Goal: Transaction & Acquisition: Purchase product/service

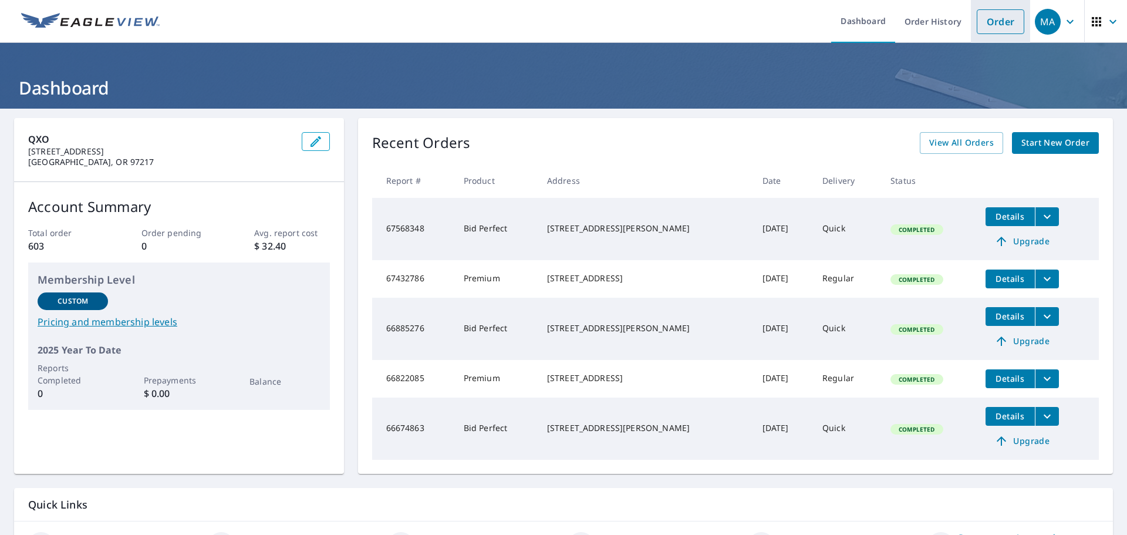
click at [993, 20] on link "Order" at bounding box center [1001, 21] width 48 height 25
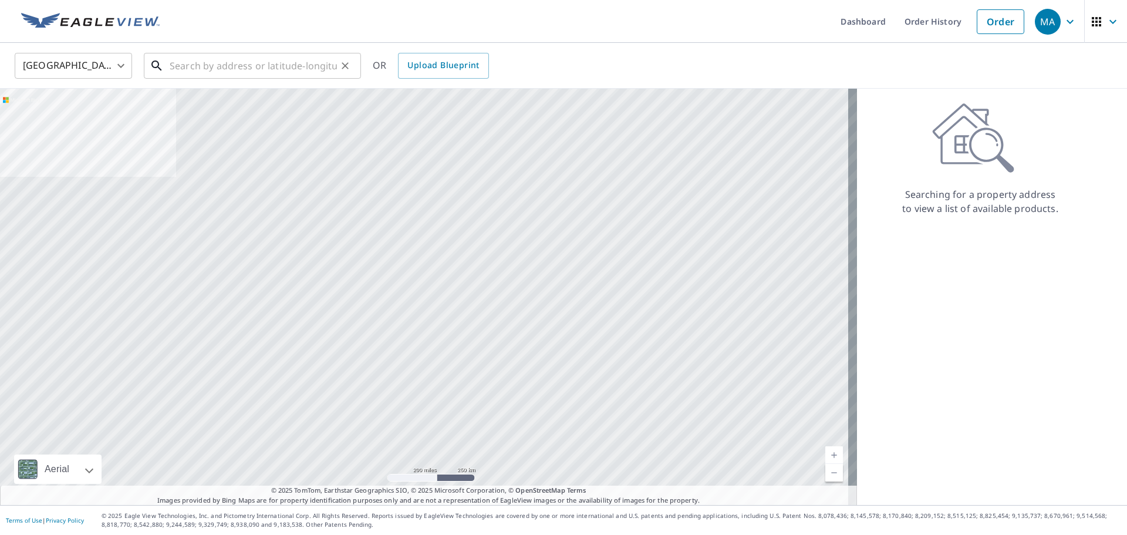
click at [174, 65] on input "text" at bounding box center [253, 65] width 167 height 33
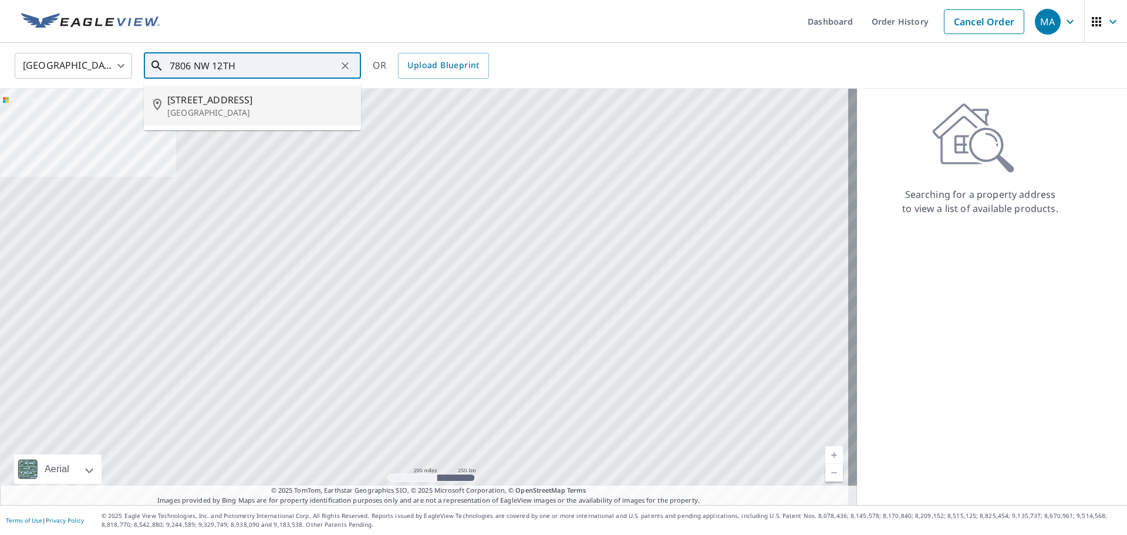
click at [202, 107] on p "[GEOGRAPHIC_DATA]" at bounding box center [259, 113] width 184 height 12
type input "[STREET_ADDRESS]"
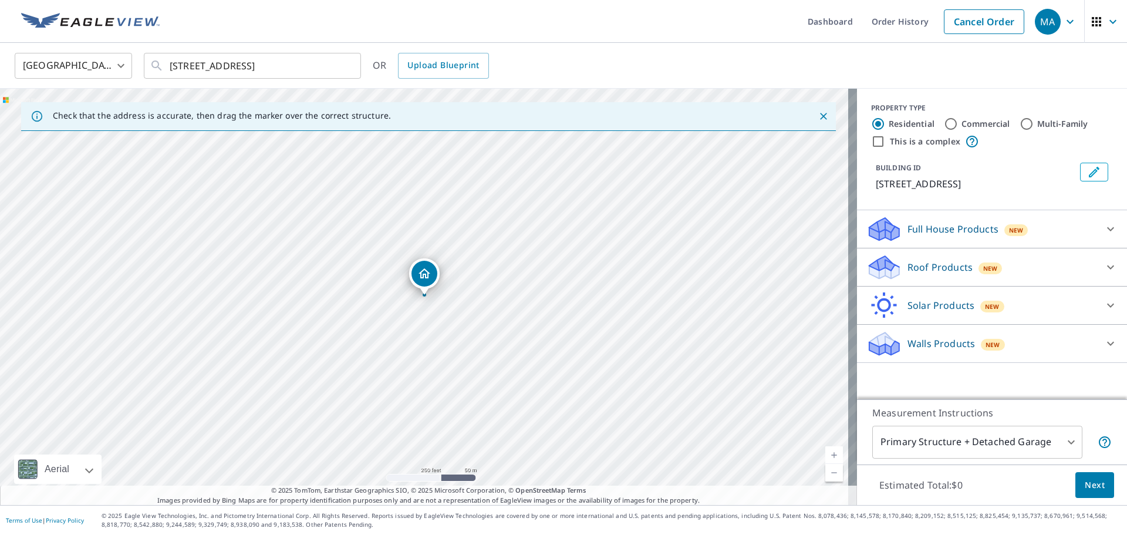
click at [1107, 228] on icon at bounding box center [1110, 229] width 7 height 4
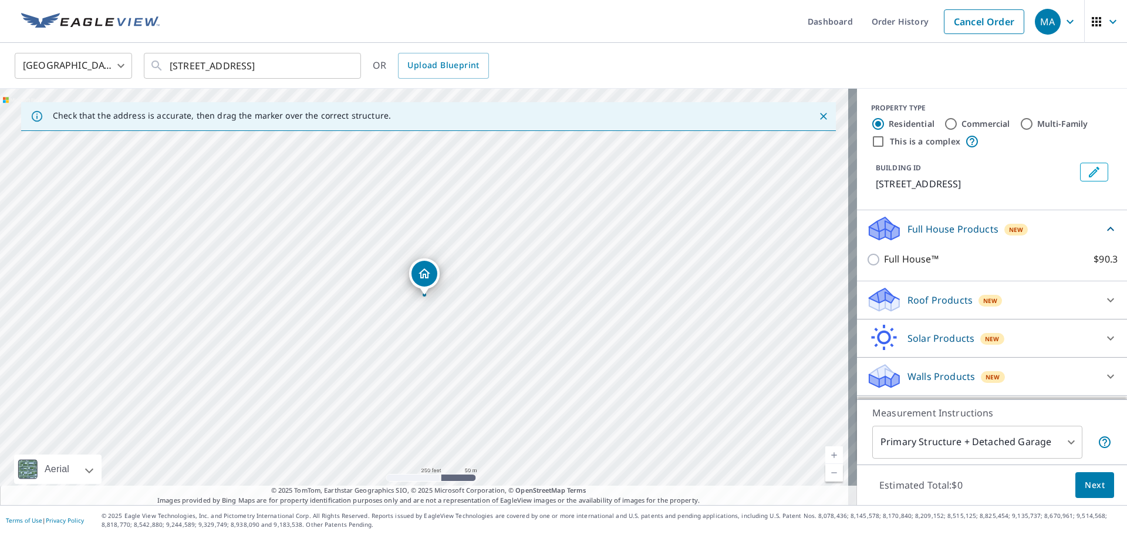
click at [907, 306] on p "Roof Products" at bounding box center [939, 300] width 65 height 14
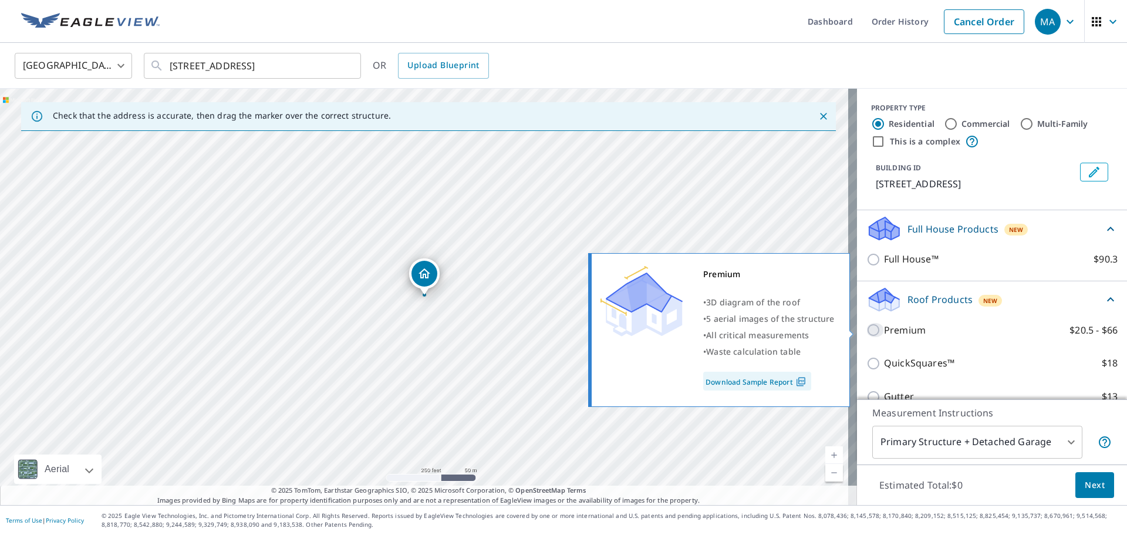
click at [866, 330] on input "Premium $20.5 - $66" at bounding box center [875, 330] width 18 height 14
checkbox input "true"
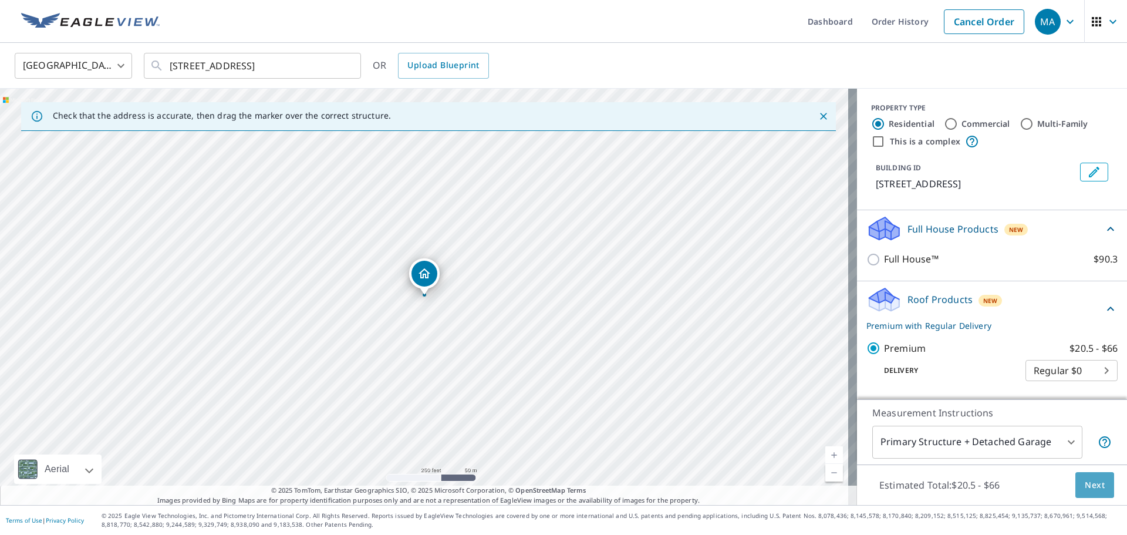
click at [1085, 487] on span "Next" at bounding box center [1095, 485] width 20 height 15
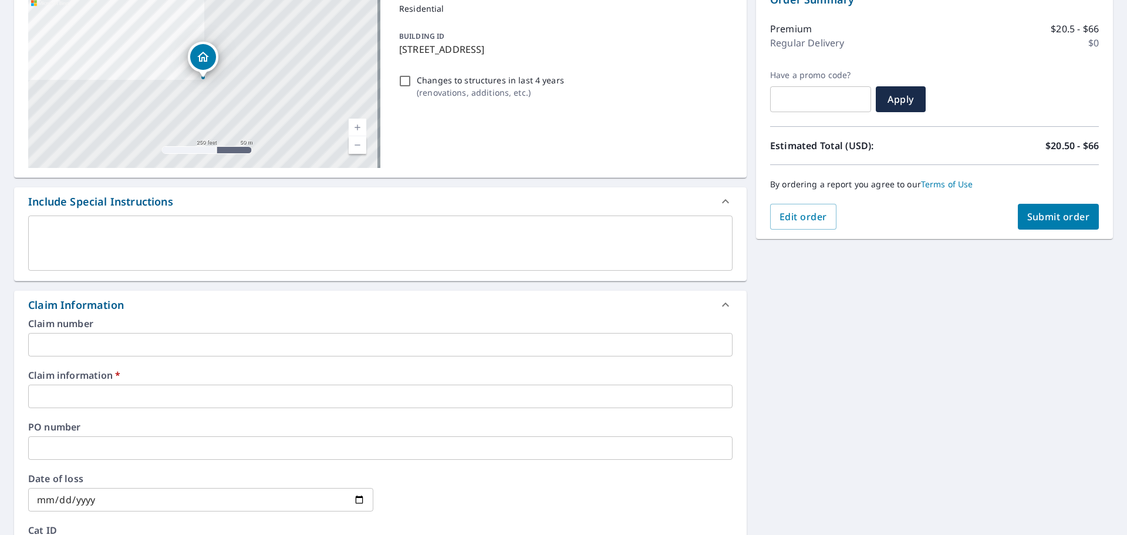
scroll to position [176, 0]
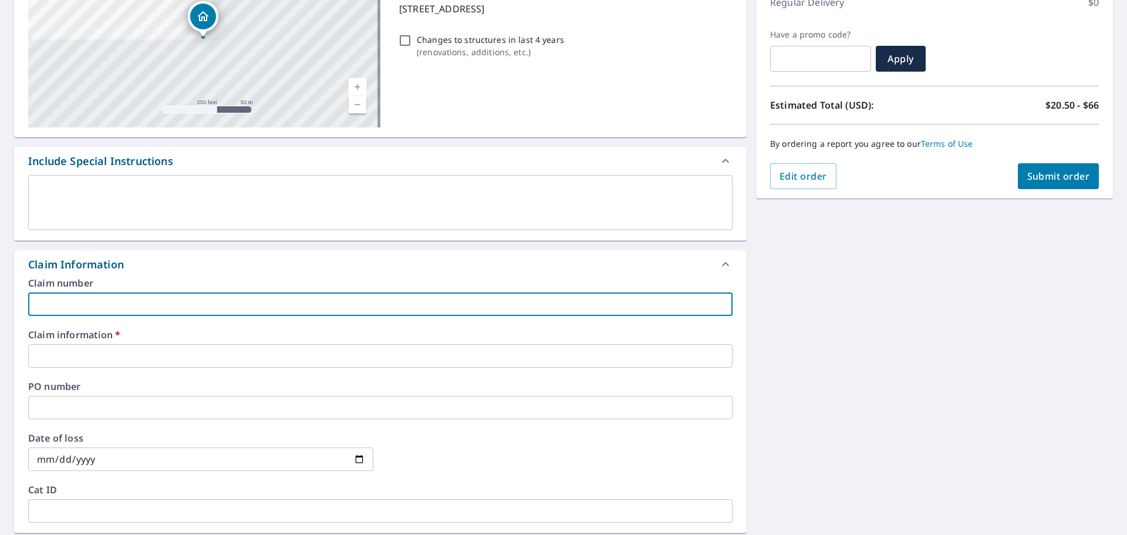
click at [55, 308] on input "text" at bounding box center [380, 303] width 704 height 23
type input "5"
checkbox input "true"
type input "59"
checkbox input "true"
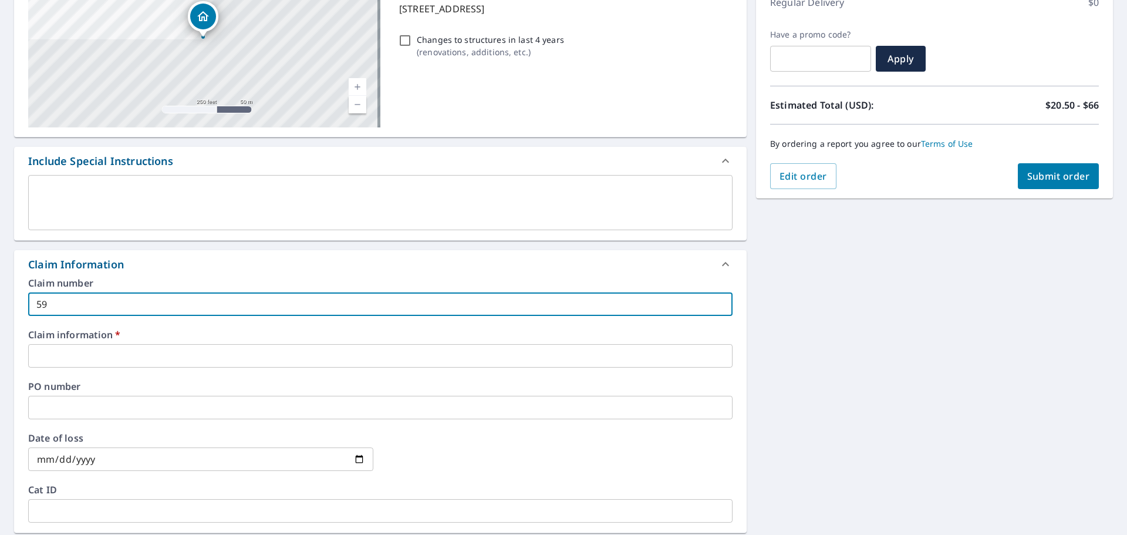
type input "591"
checkbox input "true"
type input "5916"
checkbox input "true"
type input "59164"
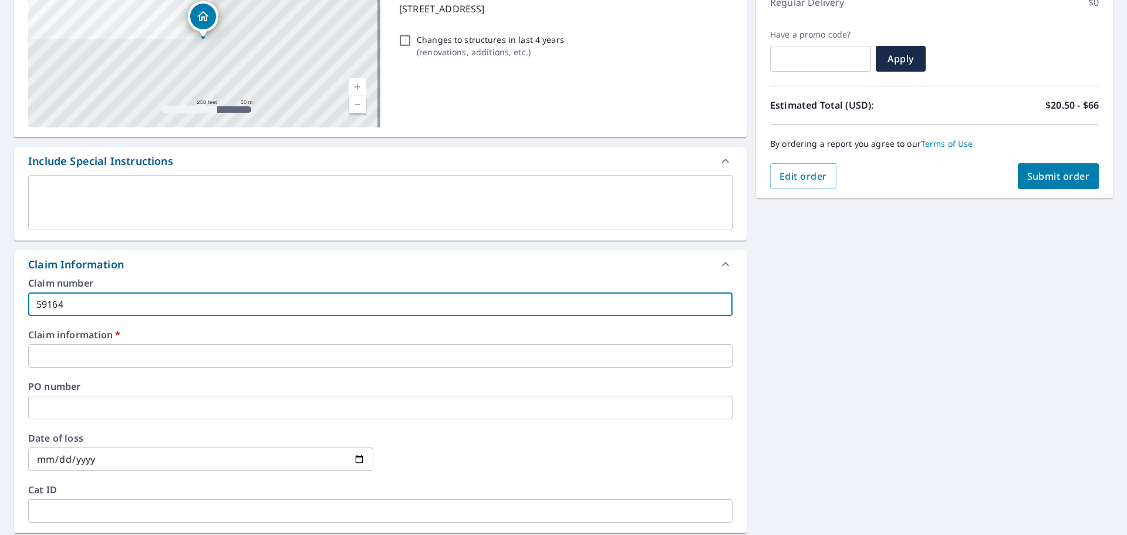
checkbox input "true"
type input "591644"
checkbox input "true"
type input "591644"
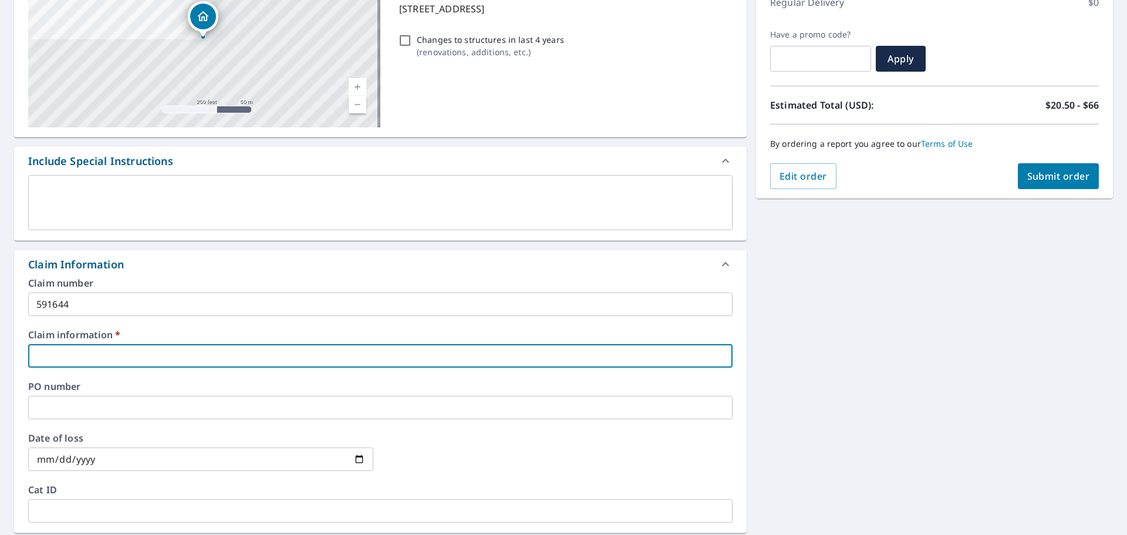
click at [45, 364] on input "text" at bounding box center [380, 355] width 704 height 23
type input "5"
checkbox input "true"
type input "59"
checkbox input "true"
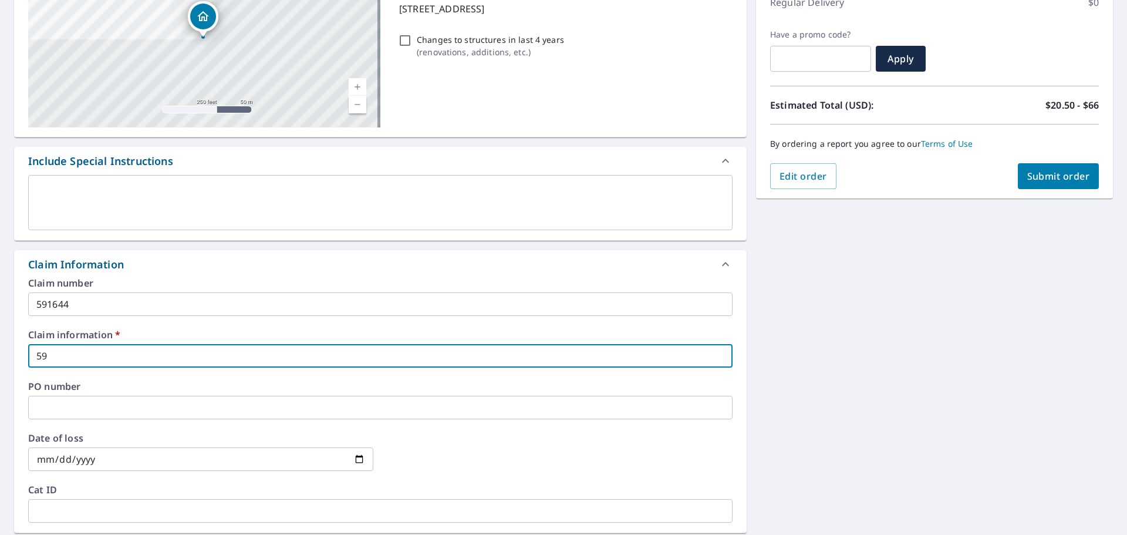
type input "591"
checkbox input "true"
type input "5916"
checkbox input "true"
type input "59164"
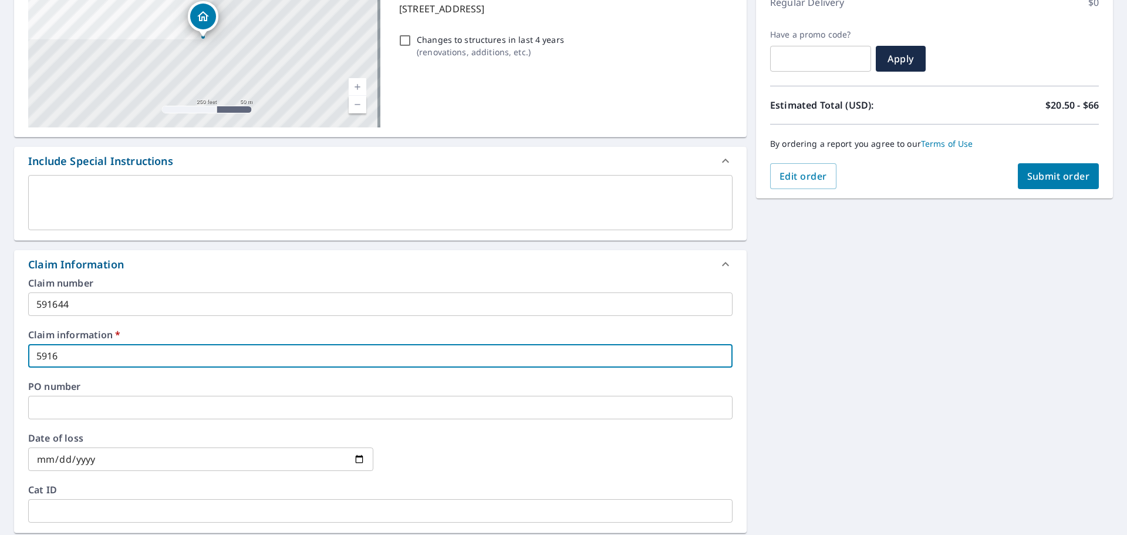
checkbox input "true"
type input "591644"
checkbox input "true"
type input "591644"
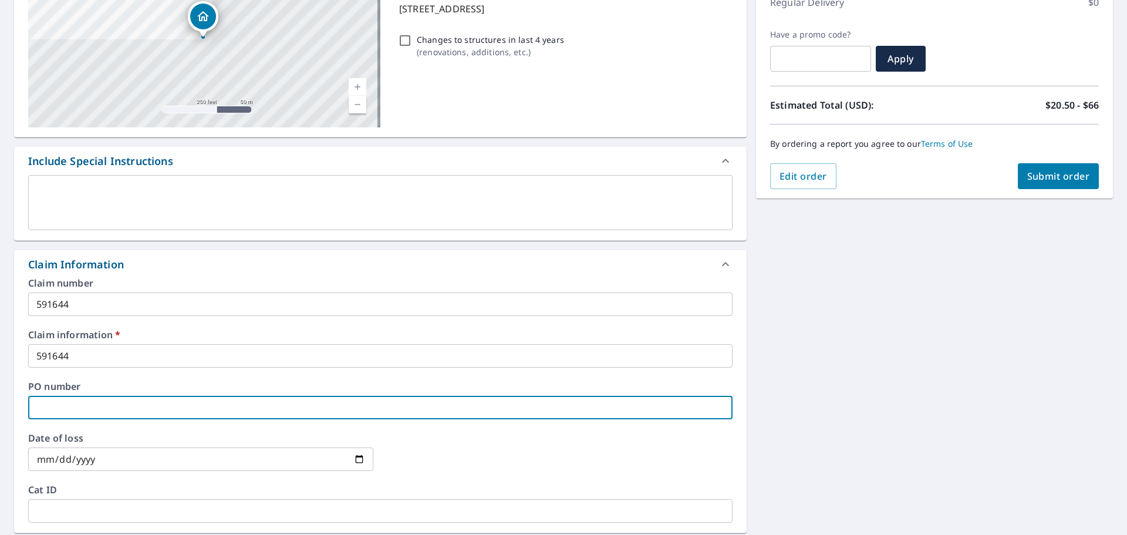
click at [46, 409] on input "text" at bounding box center [380, 407] width 704 height 23
type input "5"
checkbox input "true"
type input "59"
checkbox input "true"
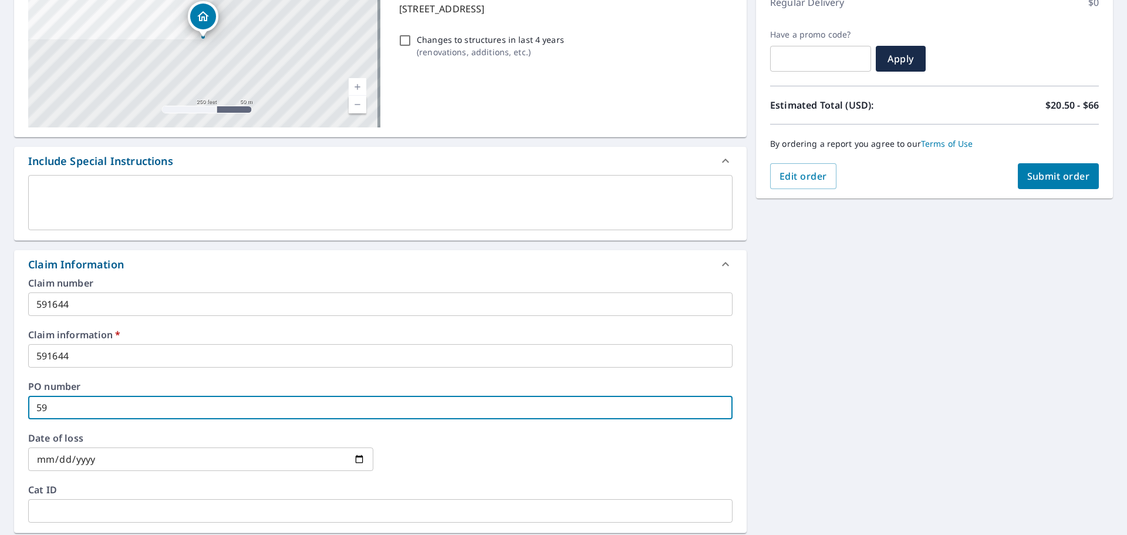
type input "591"
checkbox input "true"
type input "5916"
checkbox input "true"
type input "59164"
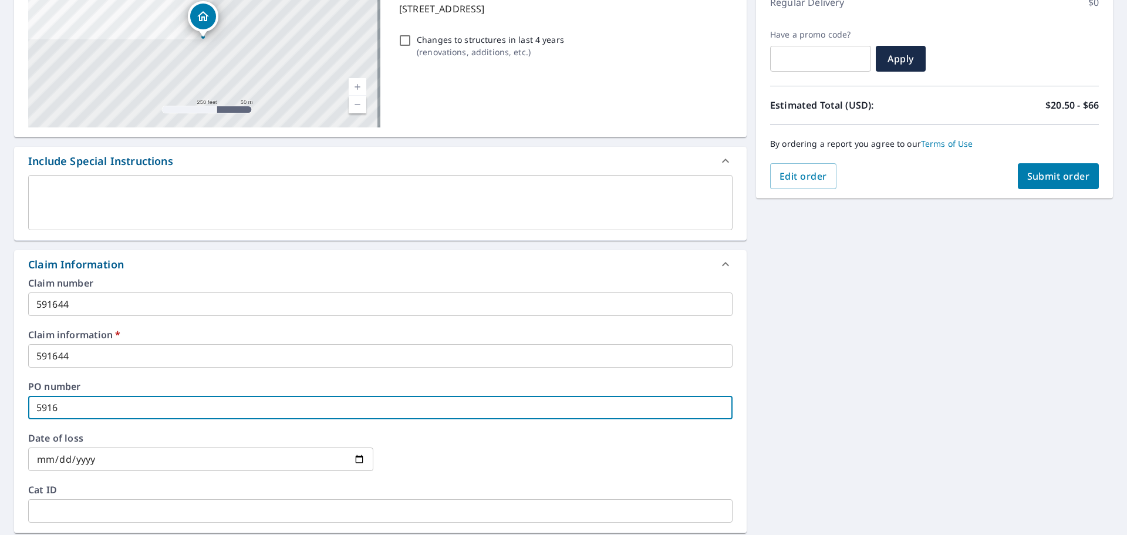
checkbox input "true"
type input "591644"
checkbox input "true"
type input "591644"
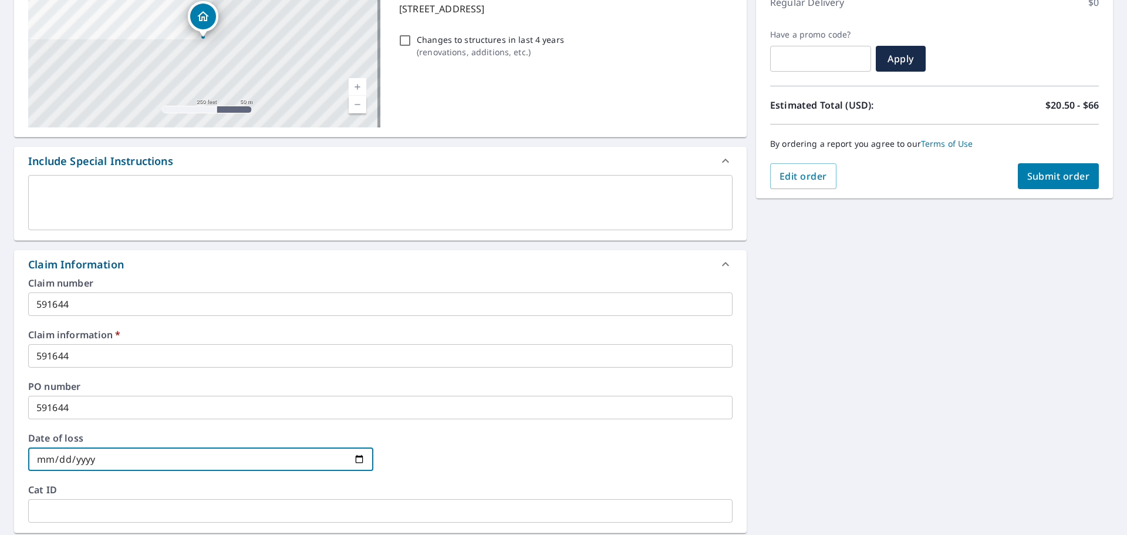
click at [354, 456] on input "date" at bounding box center [200, 458] width 345 height 23
type input "[DATE]"
checkbox input "true"
type input "[DATE]"
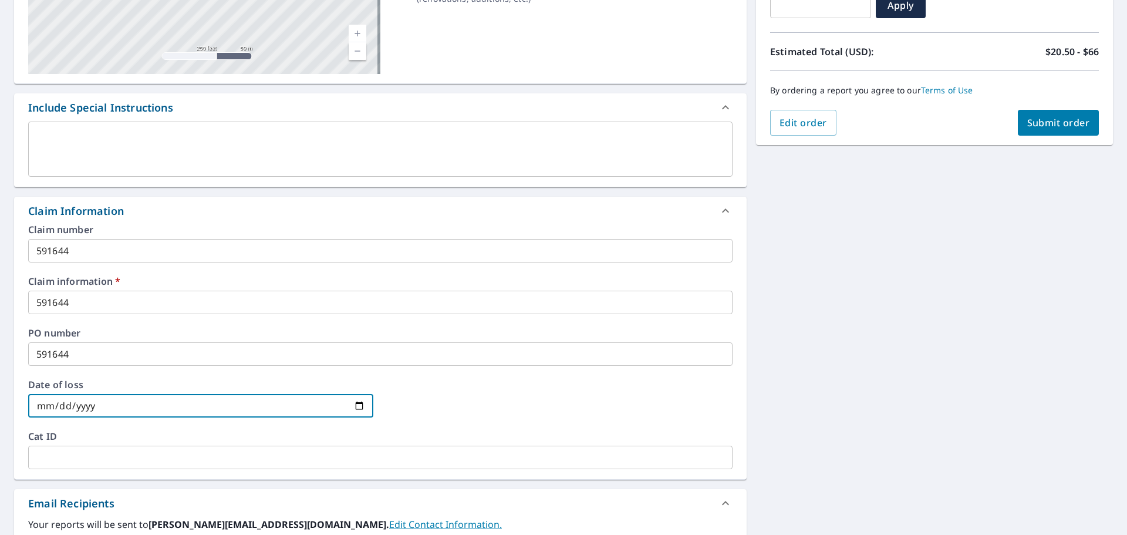
scroll to position [352, 0]
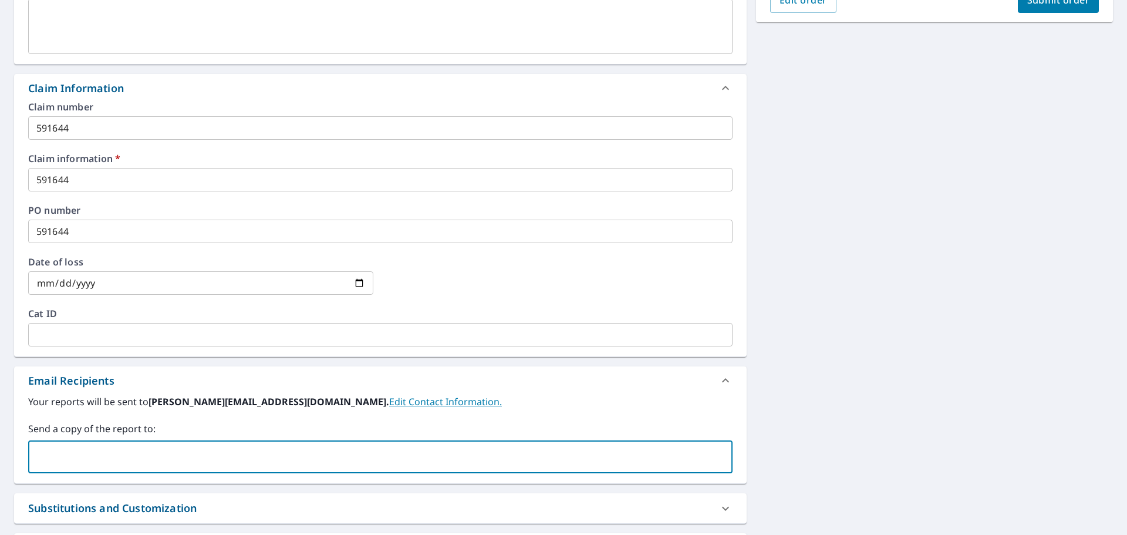
click at [42, 457] on input "text" at bounding box center [371, 456] width 676 height 22
type input "[EMAIL_ADDRESS][DOMAIN_NAME]"
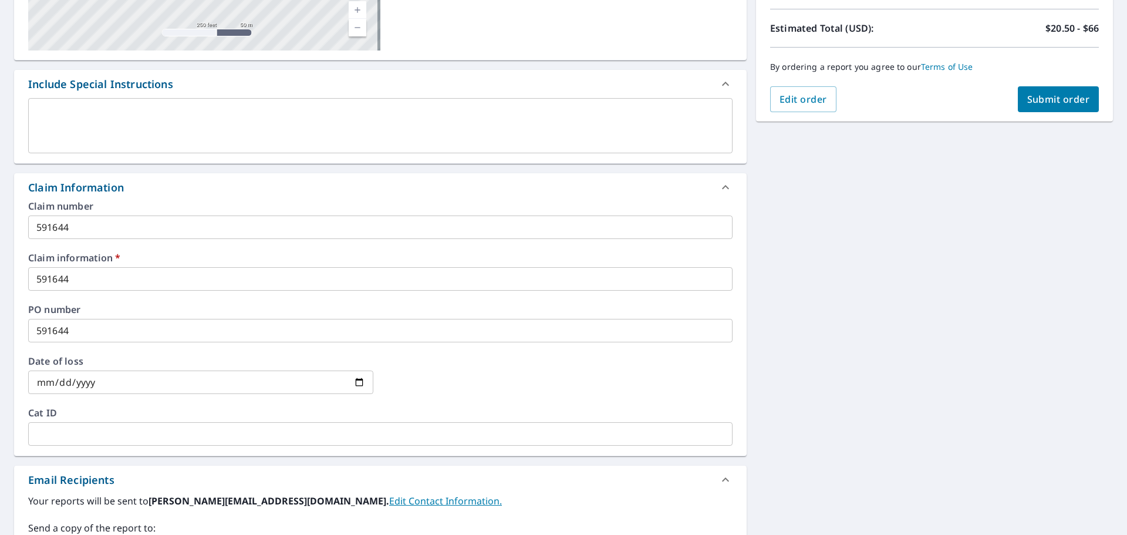
scroll to position [113, 0]
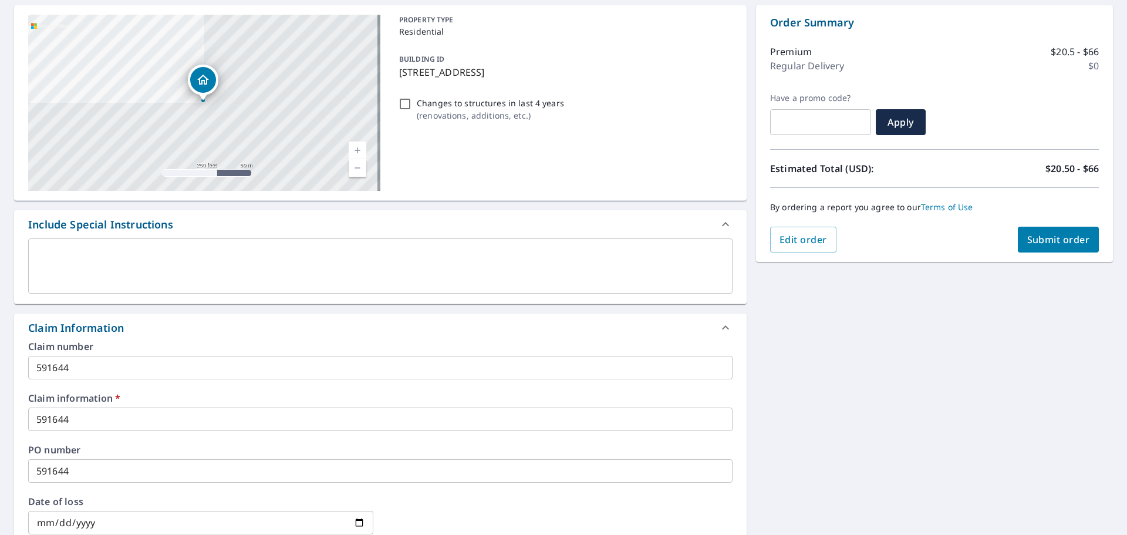
click at [1048, 244] on span "Submit order" at bounding box center [1058, 239] width 63 height 13
checkbox input "true"
